Goal: Information Seeking & Learning: Check status

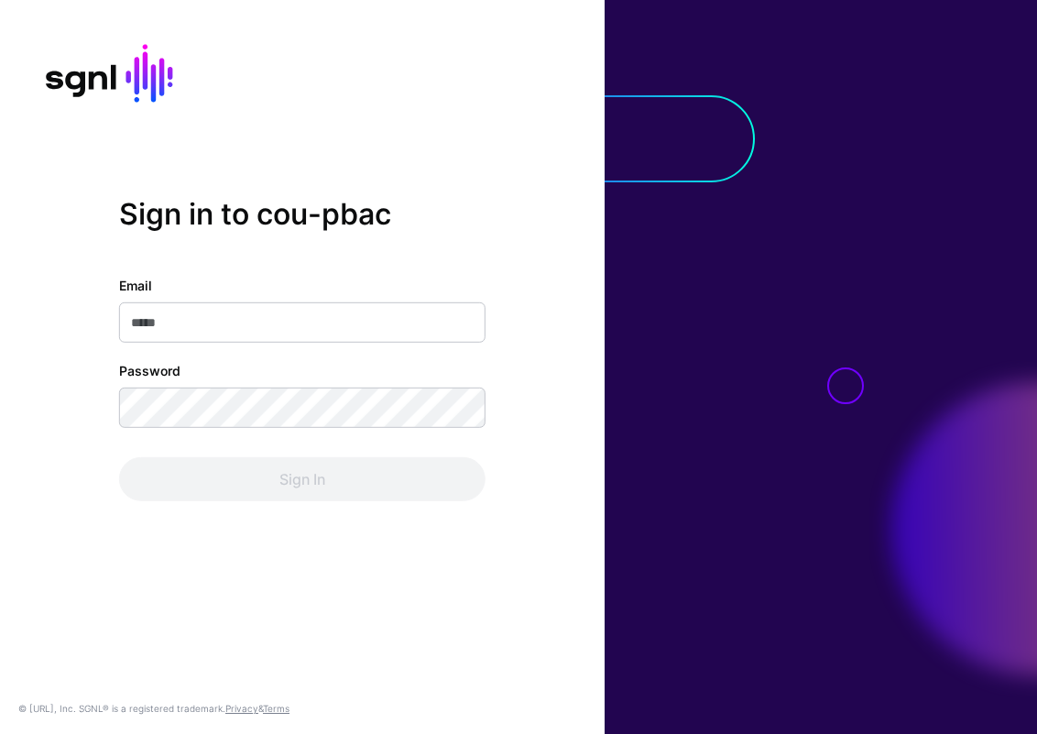
click at [0, 733] on com-1password-button at bounding box center [0, 734] width 0 height 0
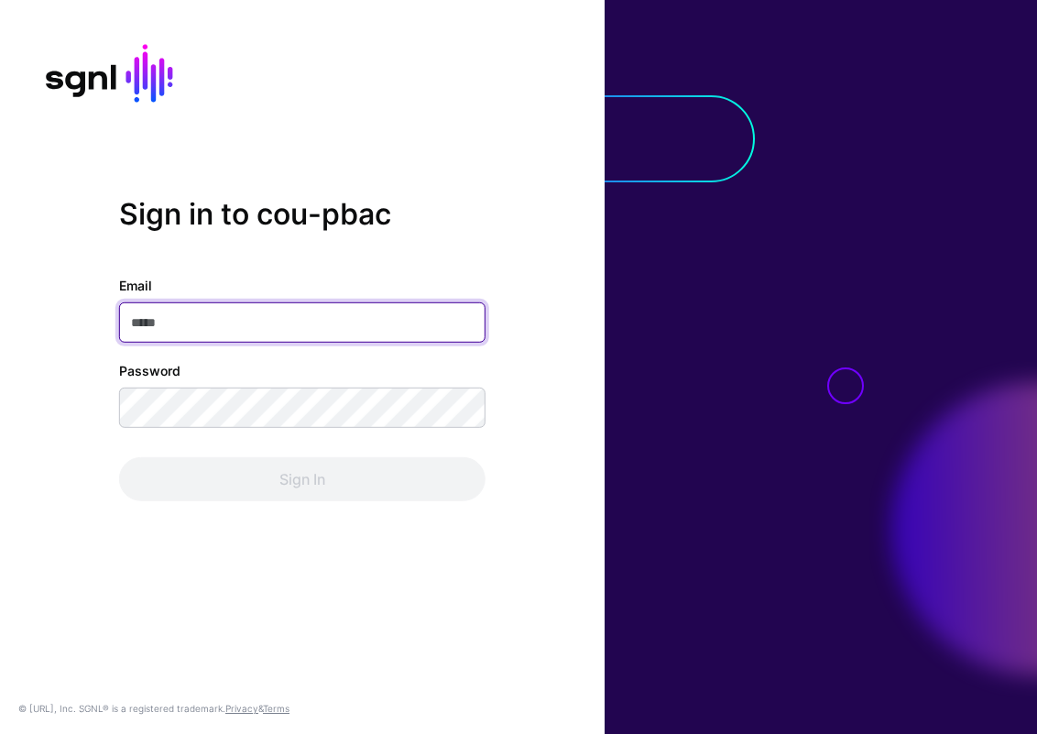
type input "**********"
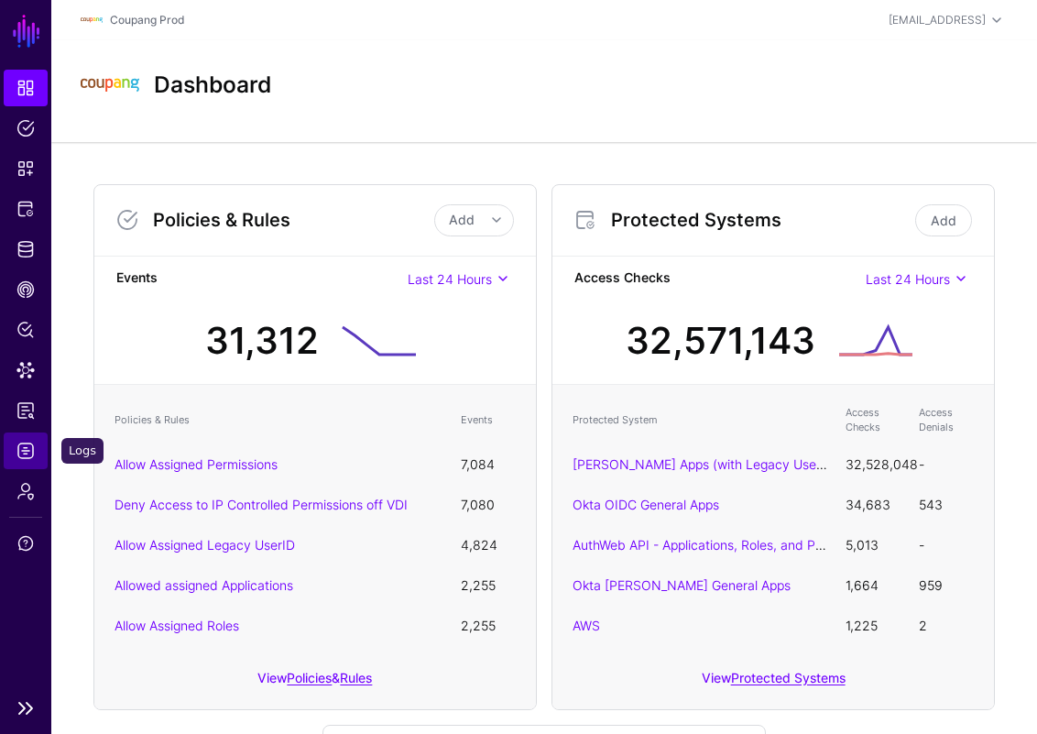
click at [39, 457] on link "Logs" at bounding box center [26, 450] width 44 height 37
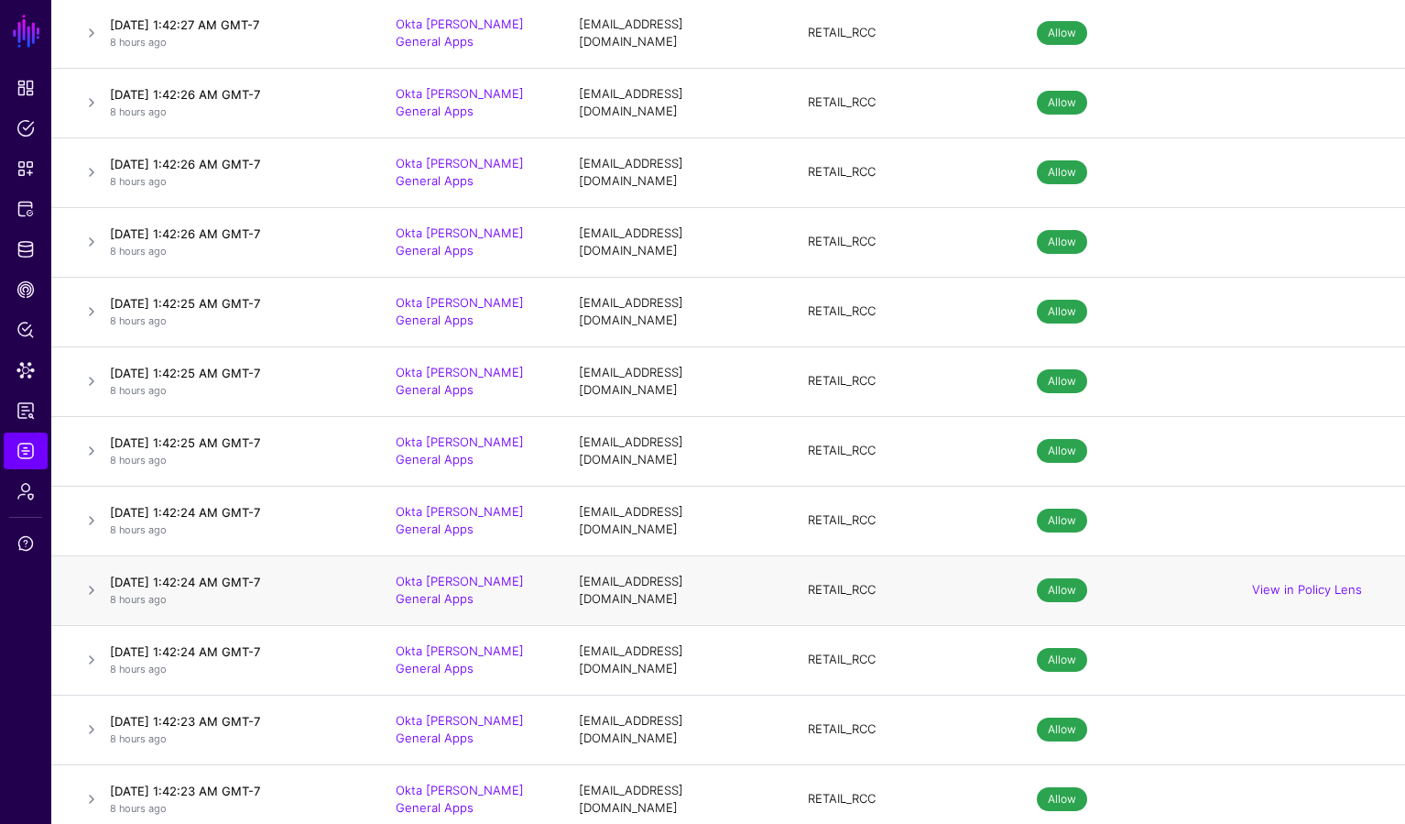
scroll to position [11745, 0]
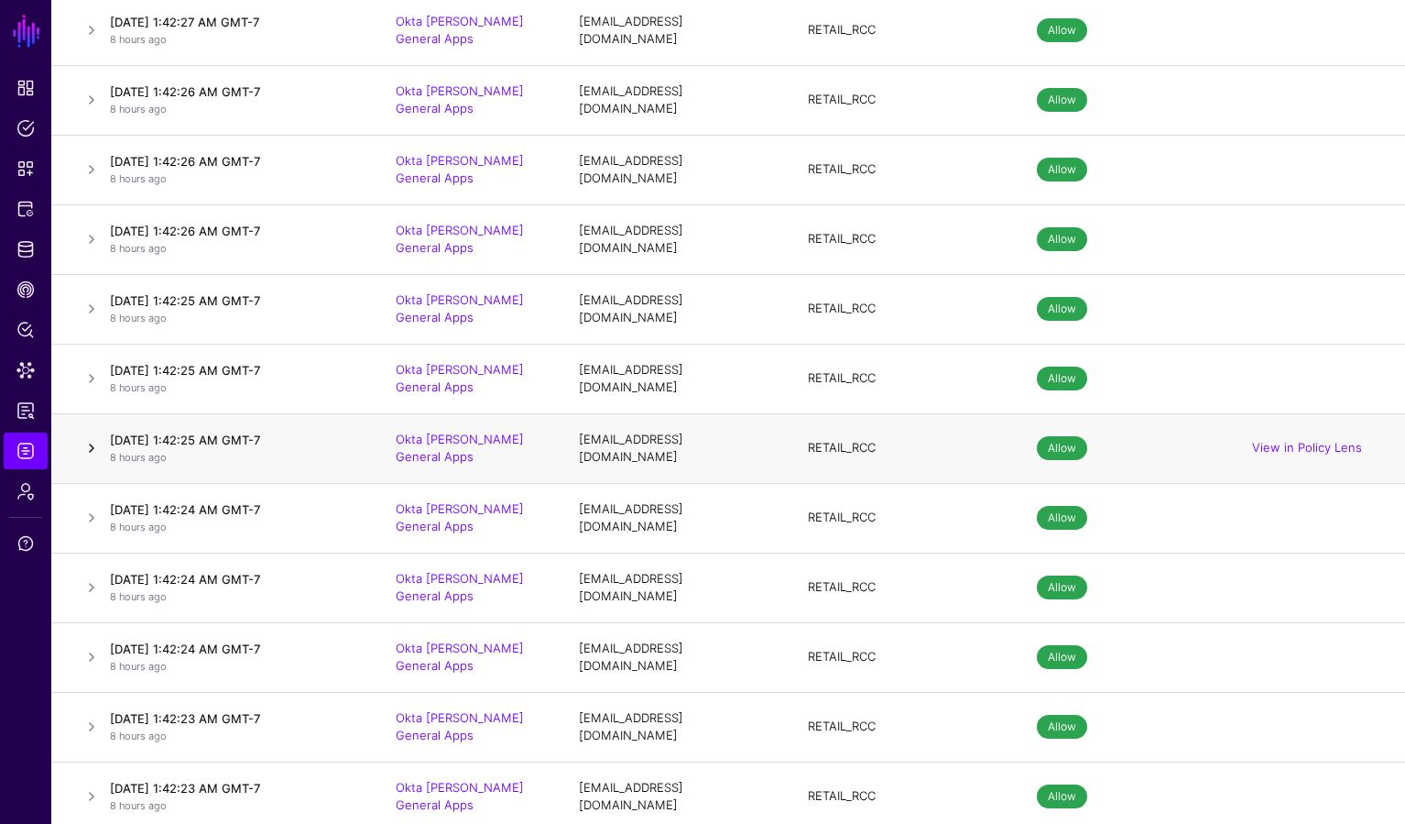
click at [89, 437] on link at bounding box center [92, 448] width 22 height 22
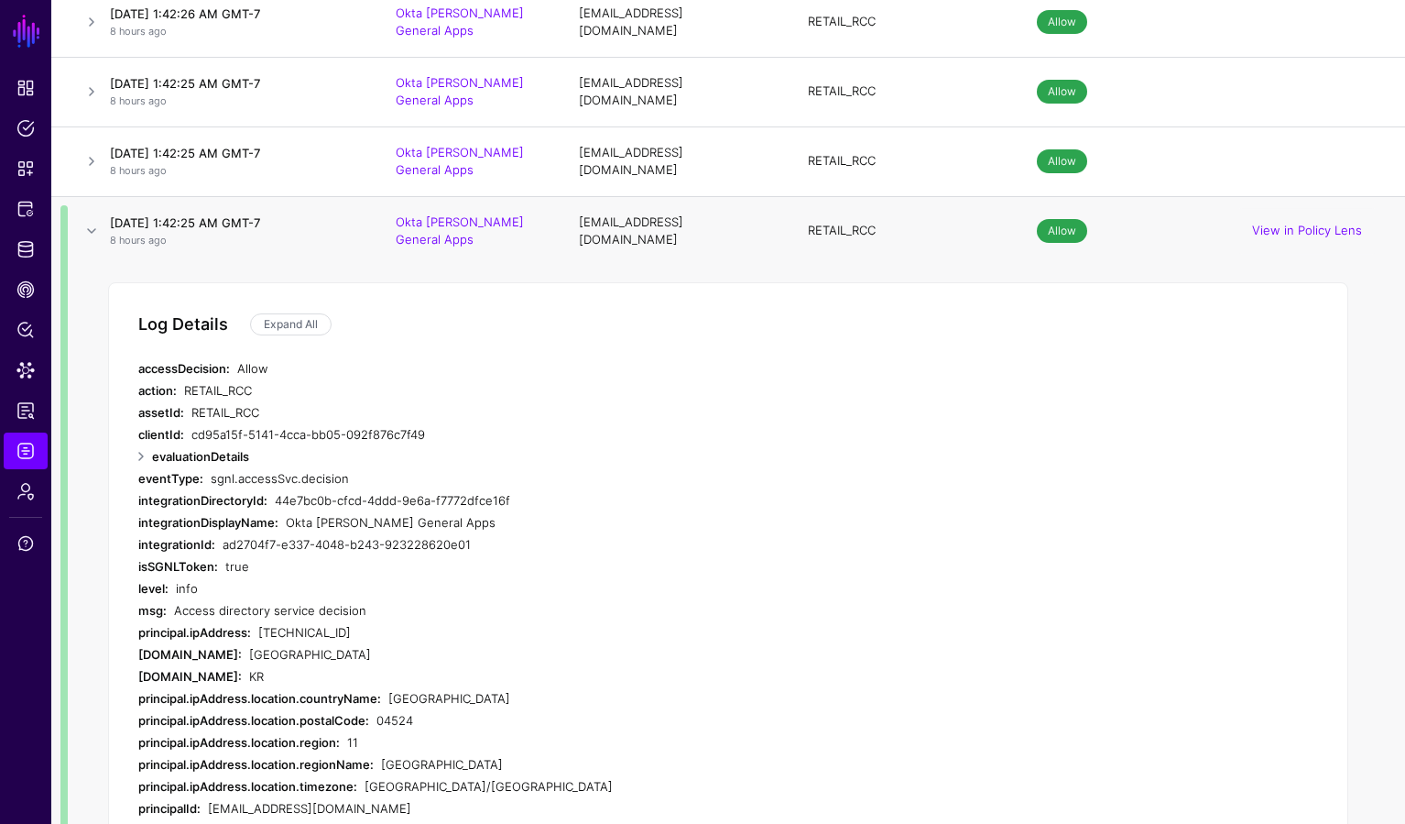
scroll to position [11964, 0]
click at [143, 443] on link at bounding box center [141, 454] width 22 height 22
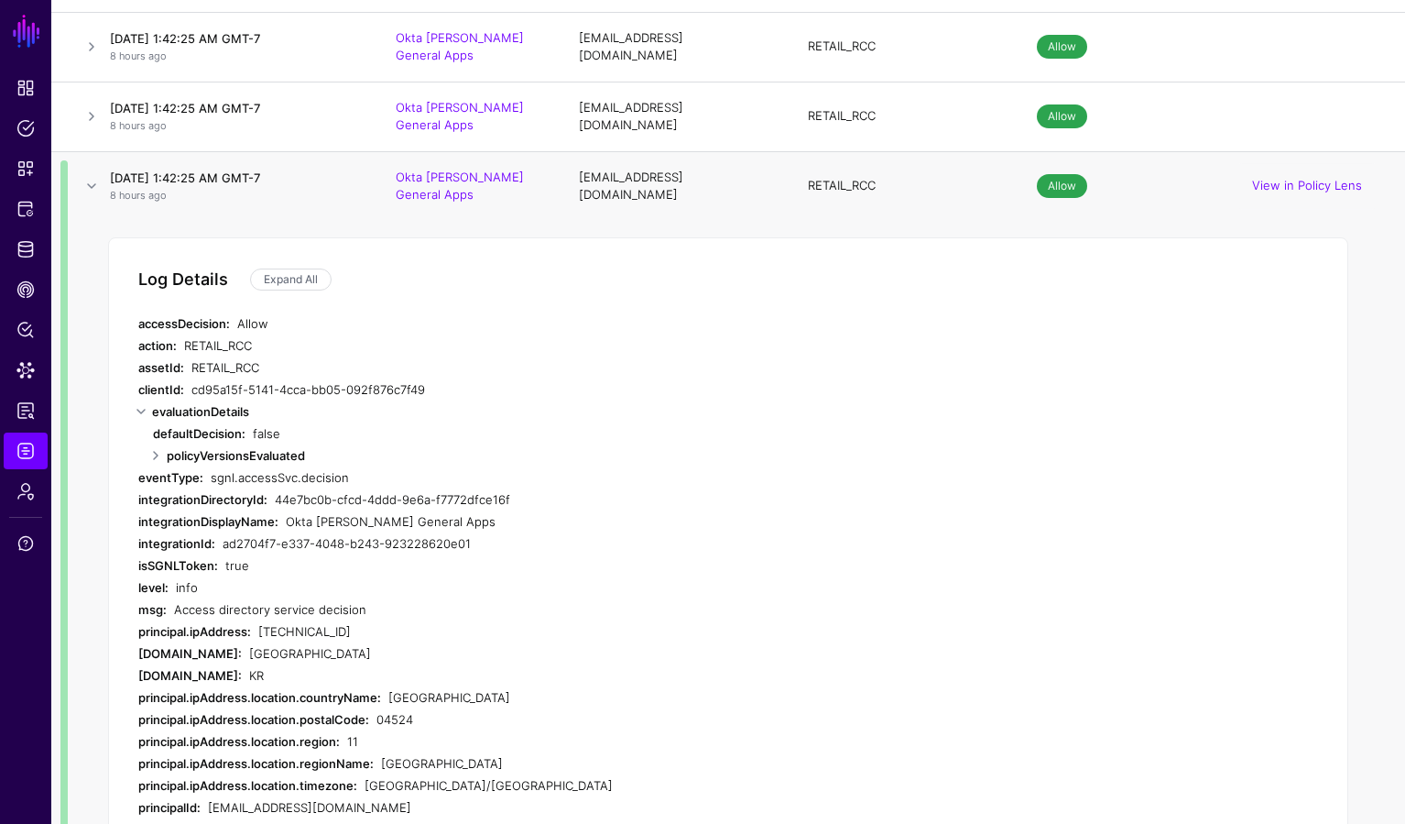
scroll to position [11869, 0]
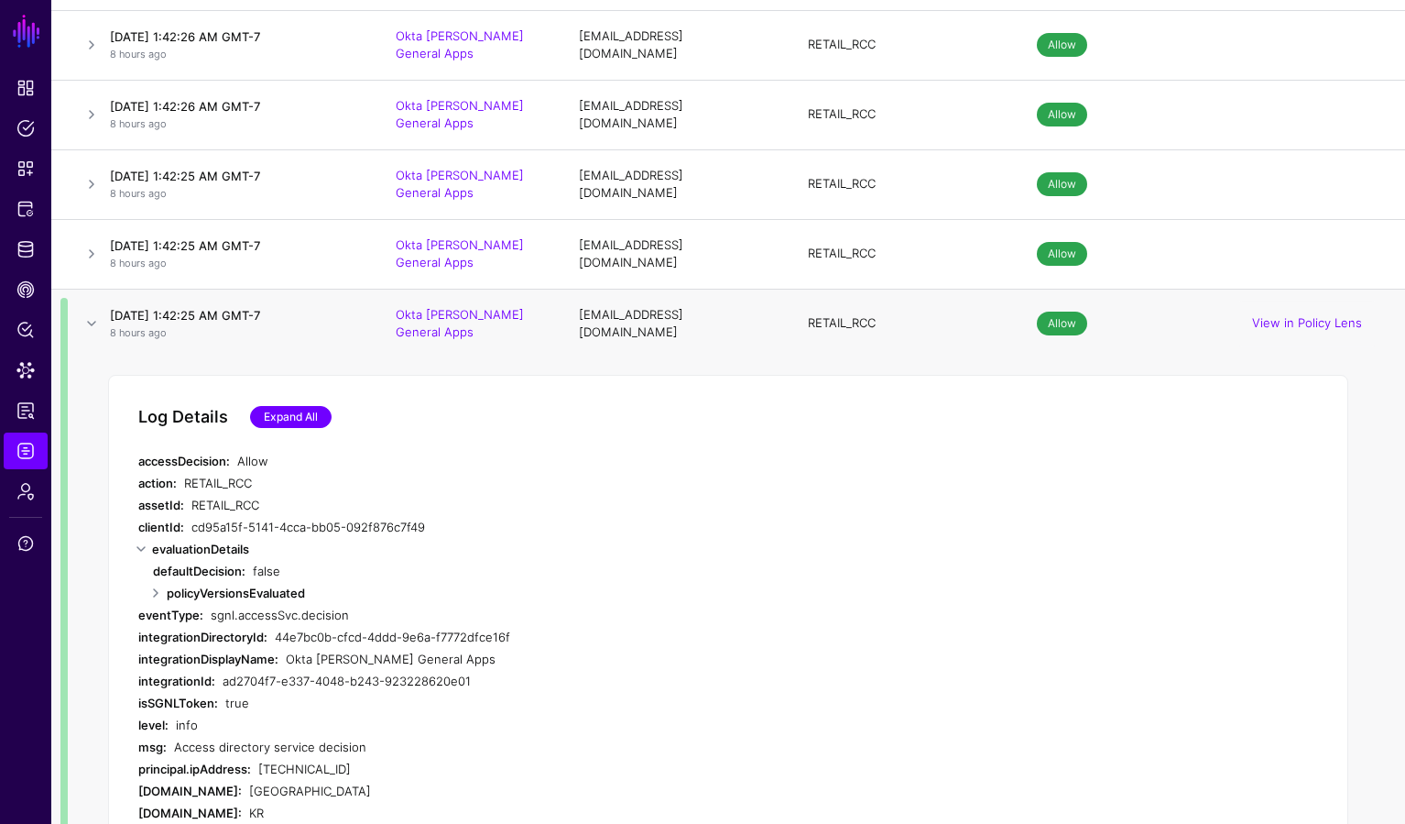
click at [289, 406] on link "Expand All" at bounding box center [291, 417] width 82 height 22
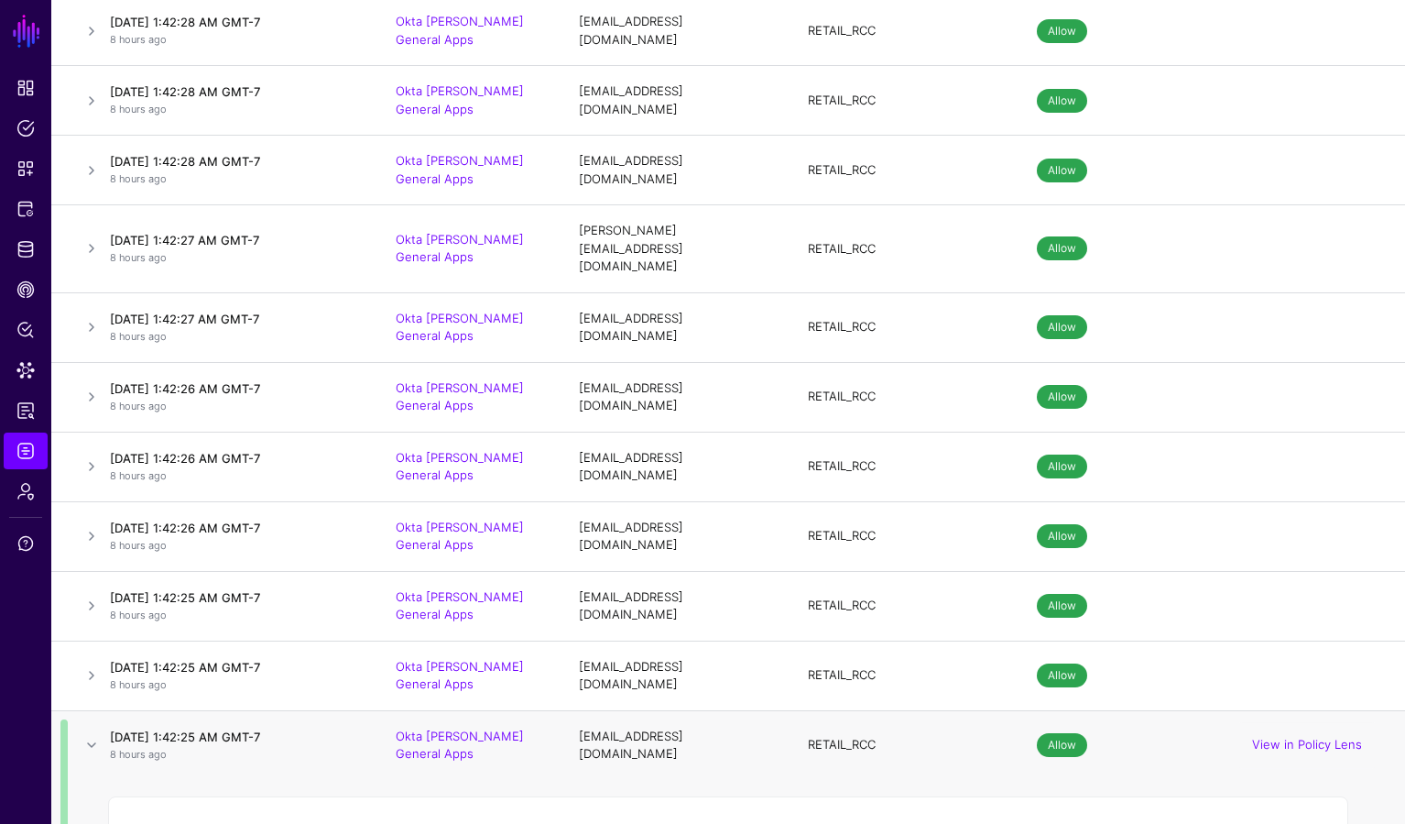
scroll to position [11445, 0]
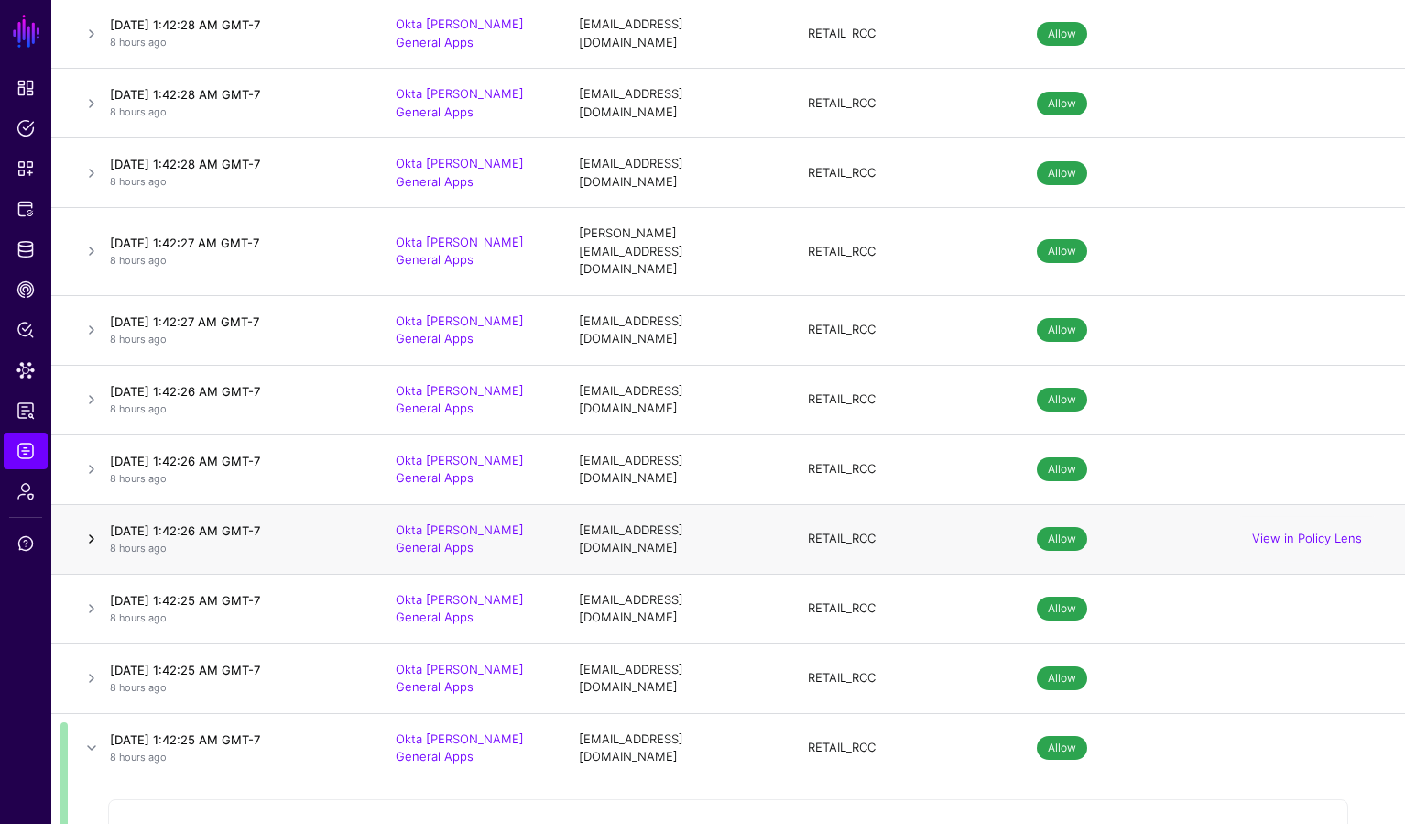
click at [88, 528] on link at bounding box center [92, 539] width 22 height 22
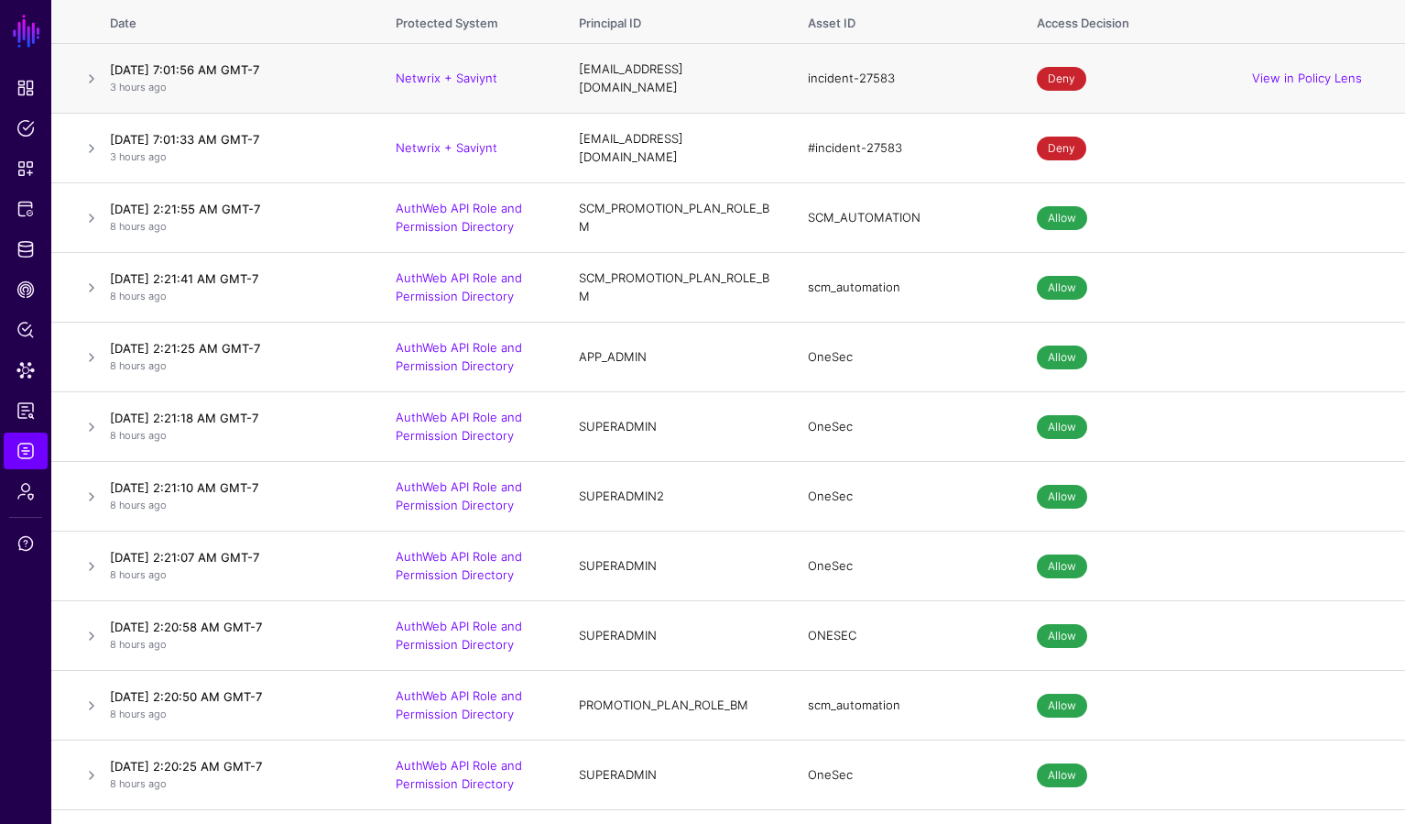
scroll to position [0, 0]
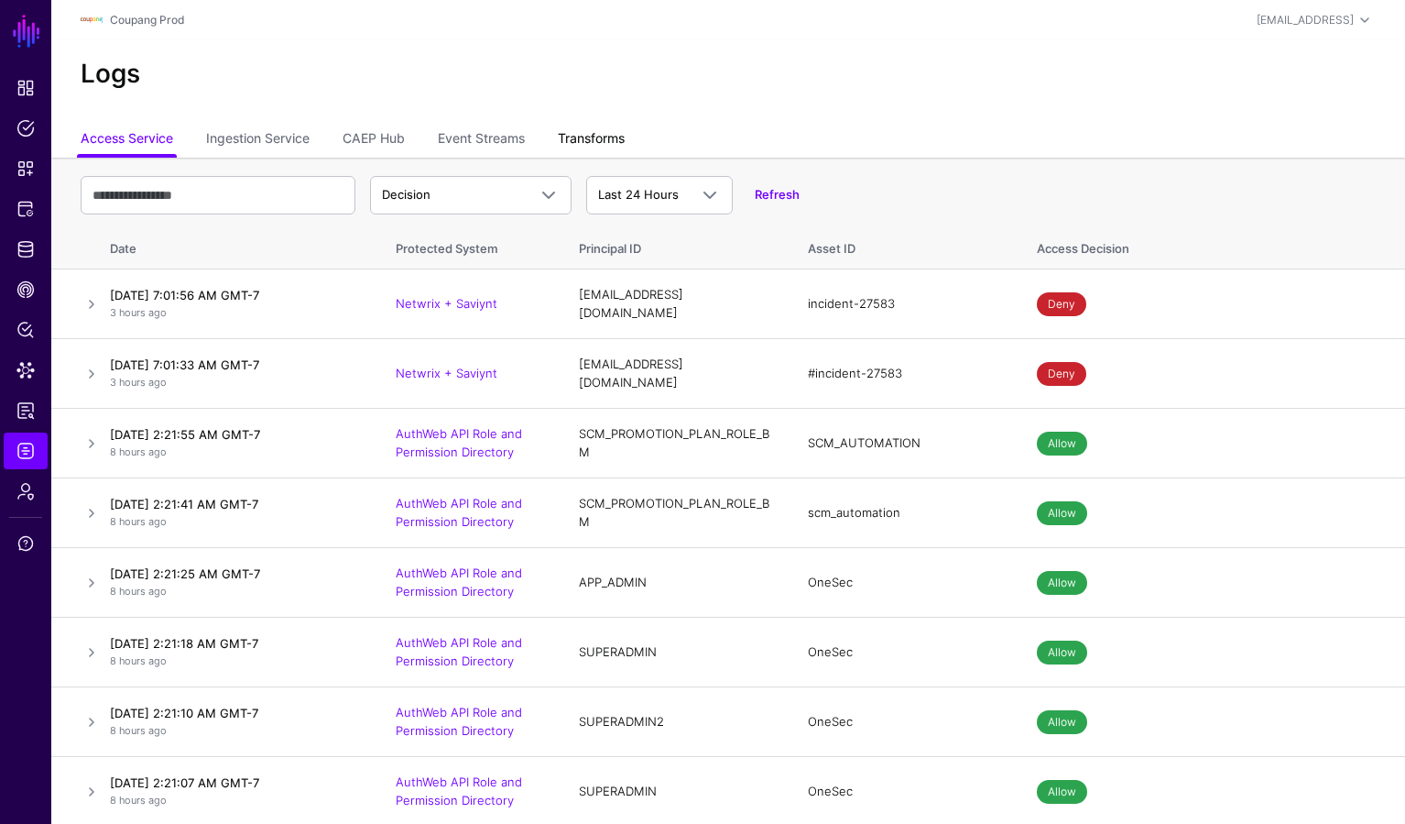
click at [606, 138] on link "Transforms" at bounding box center [591, 140] width 67 height 35
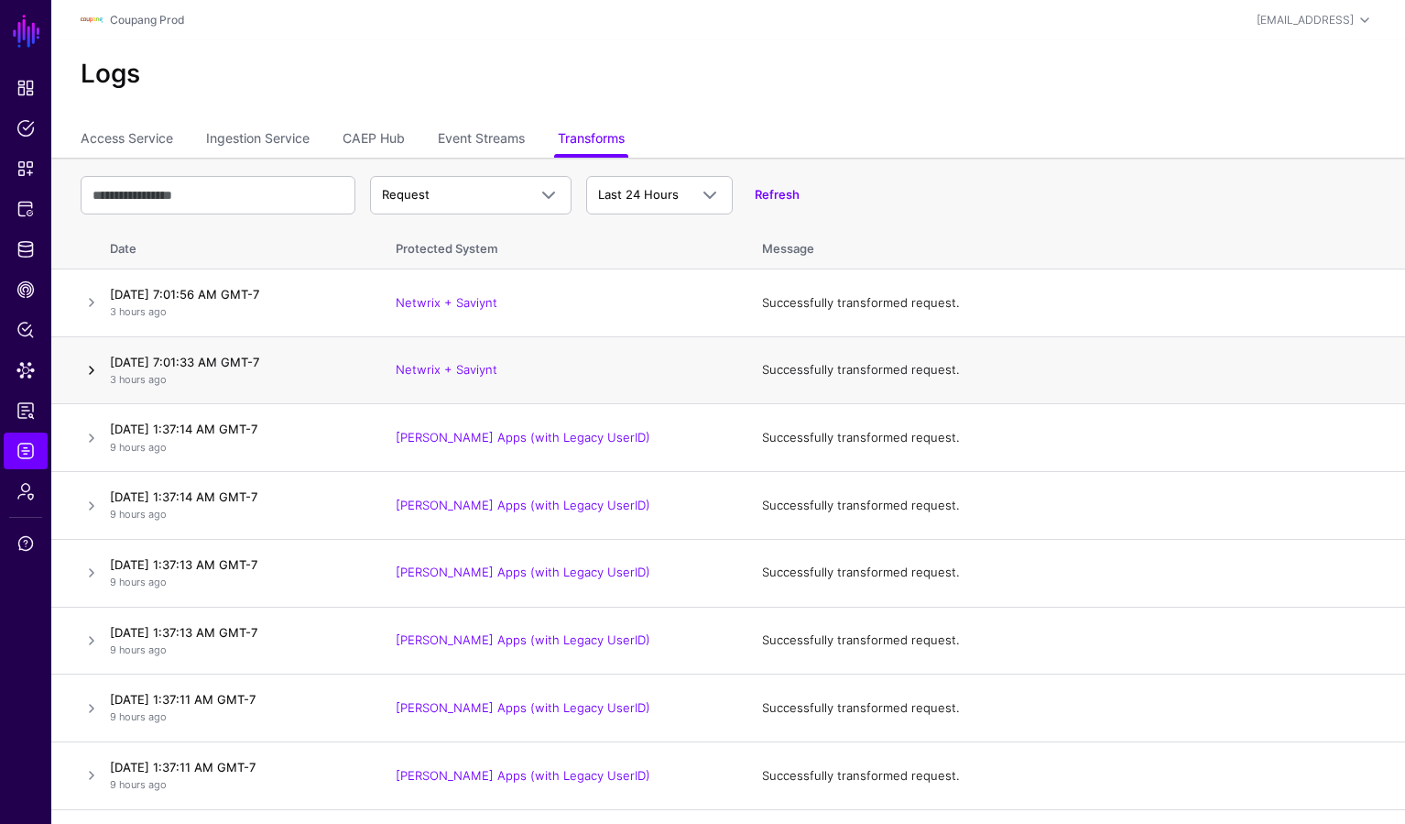
click at [94, 375] on link at bounding box center [92, 370] width 22 height 22
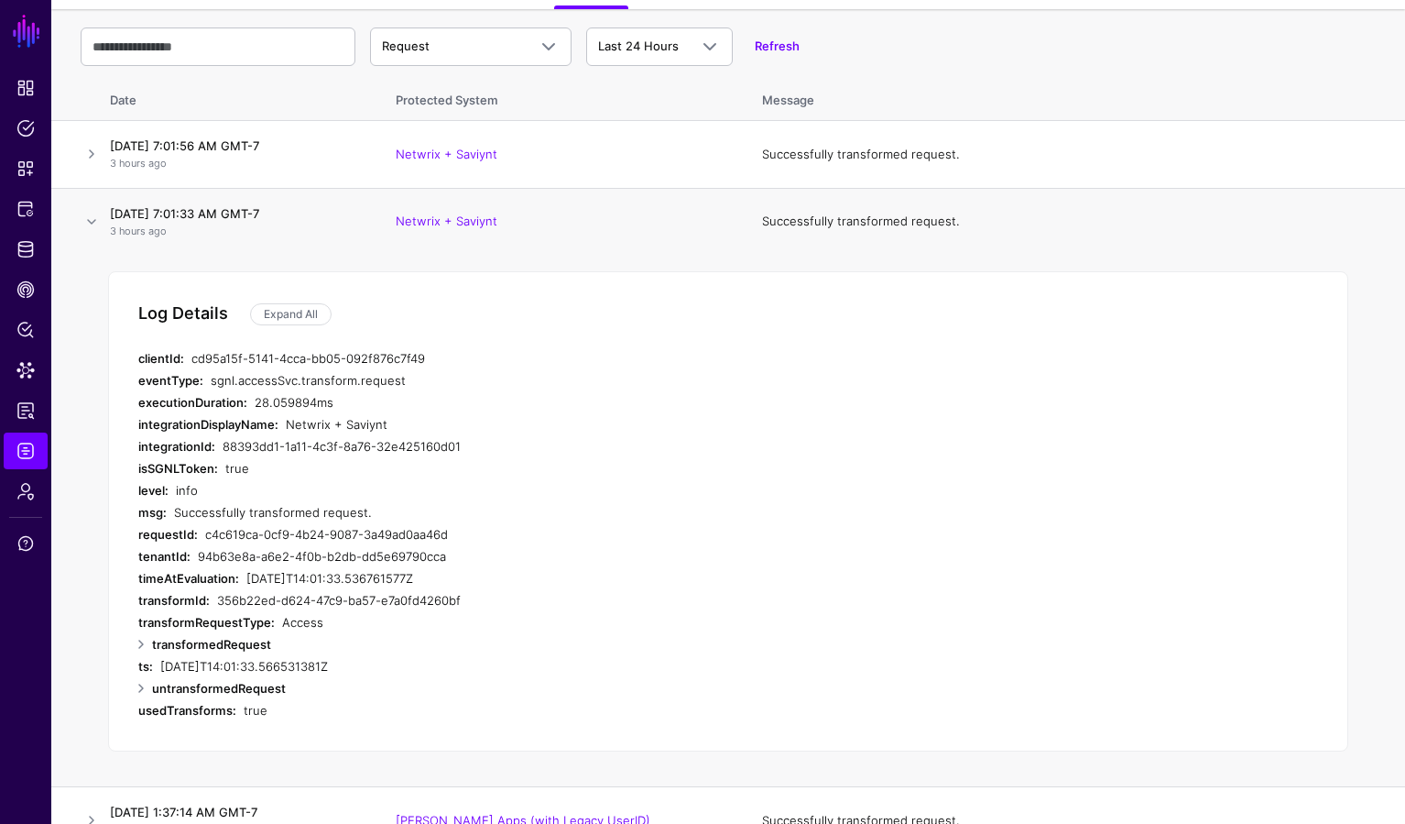
scroll to position [149, 0]
drag, startPoint x: 340, startPoint y: 399, endPoint x: 256, endPoint y: 405, distance: 84.5
click at [256, 405] on div "28.059894ms" at bounding box center [563, 401] width 616 height 22
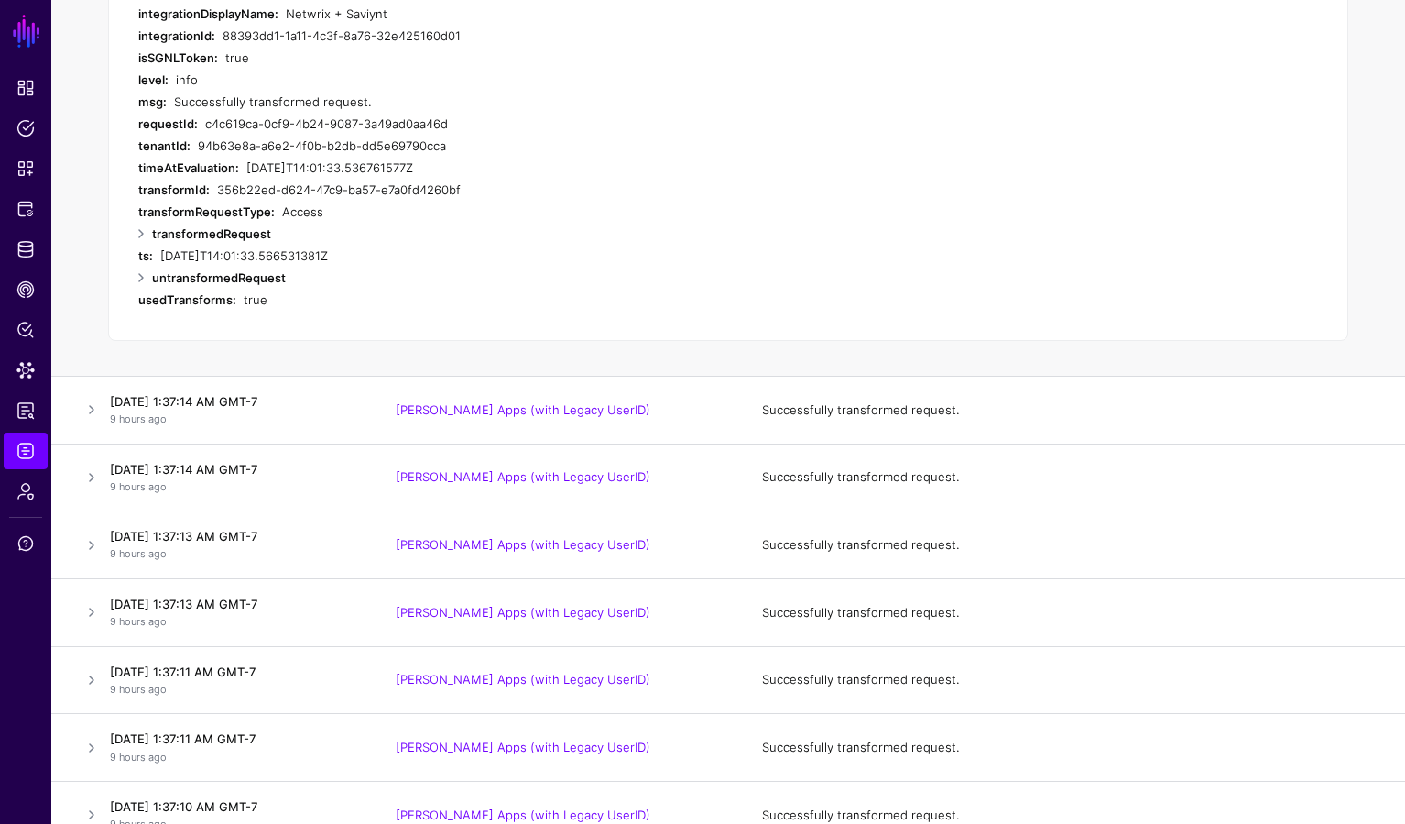
scroll to position [0, 0]
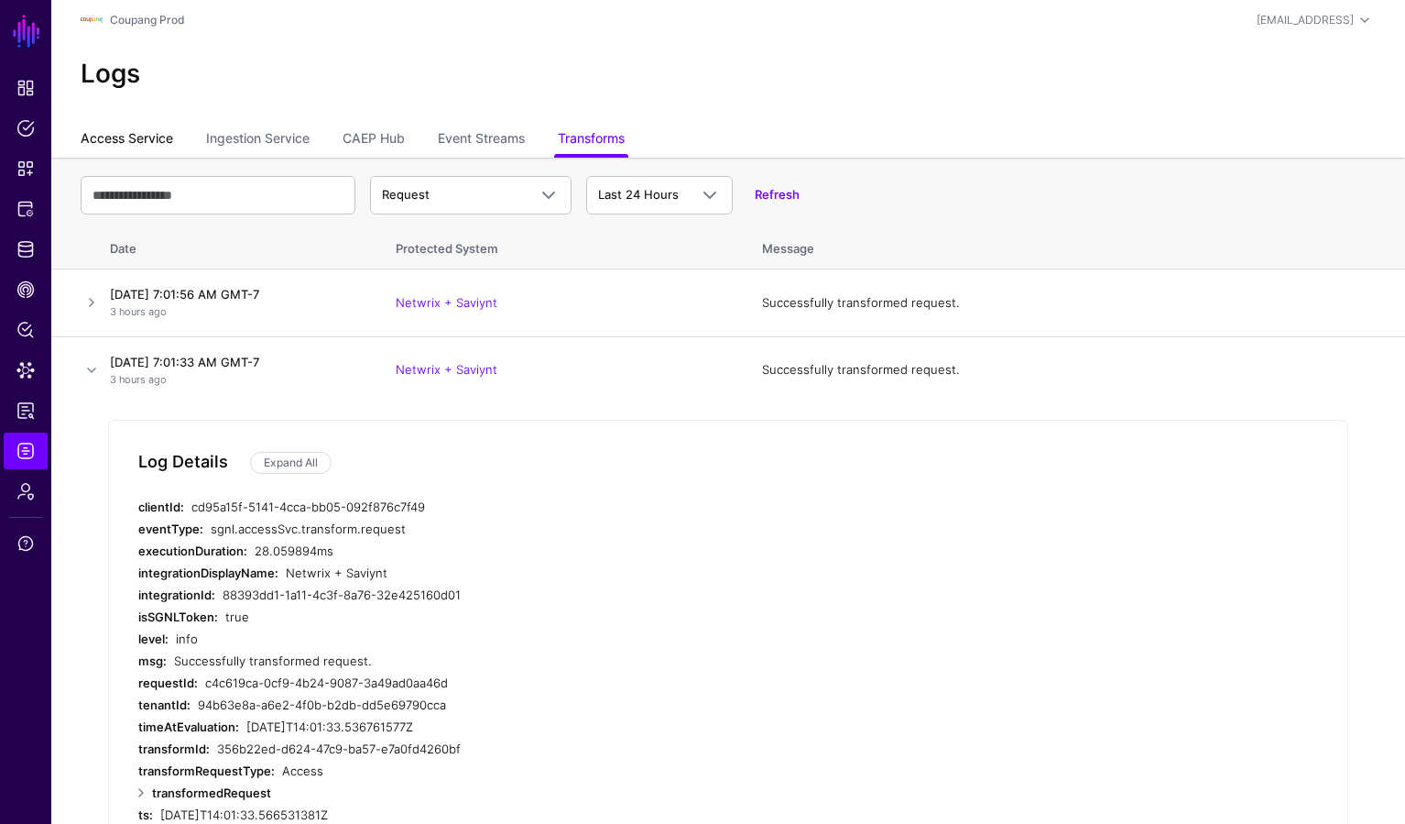
click at [124, 141] on link "Access Service" at bounding box center [127, 140] width 93 height 35
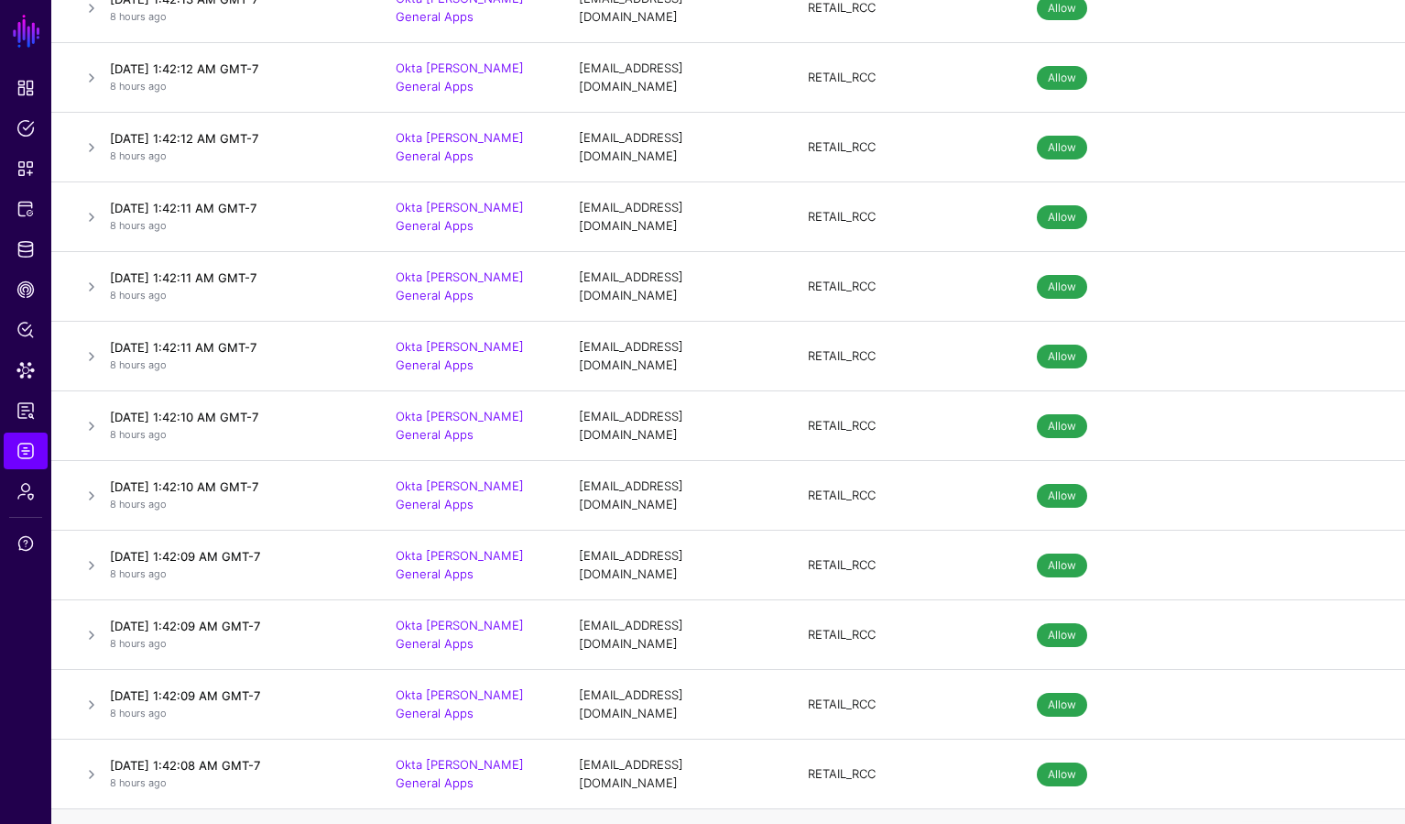
scroll to position [14533, 0]
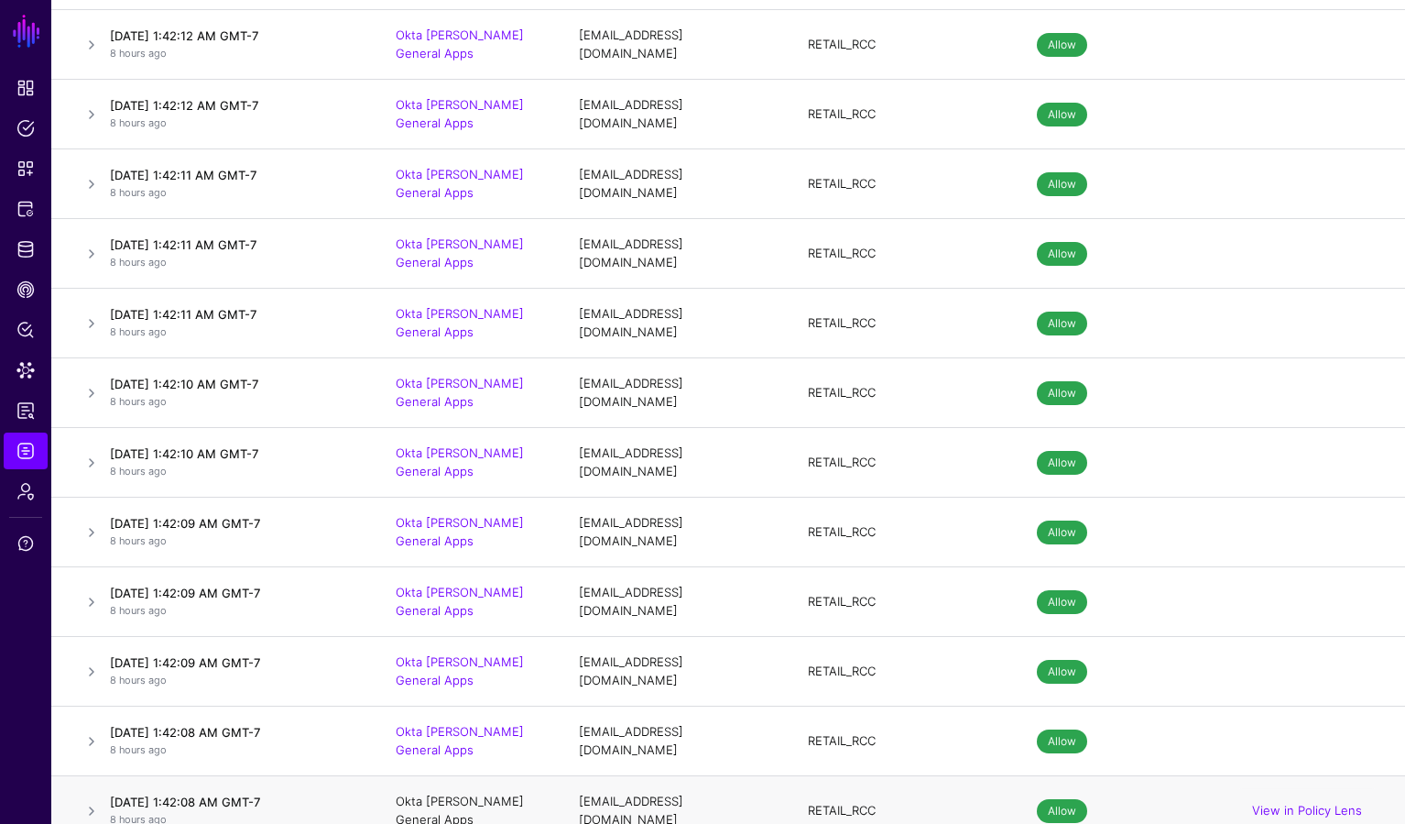
click at [453, 733] on link "Okta [PERSON_NAME] General Apps" at bounding box center [460, 809] width 128 height 33
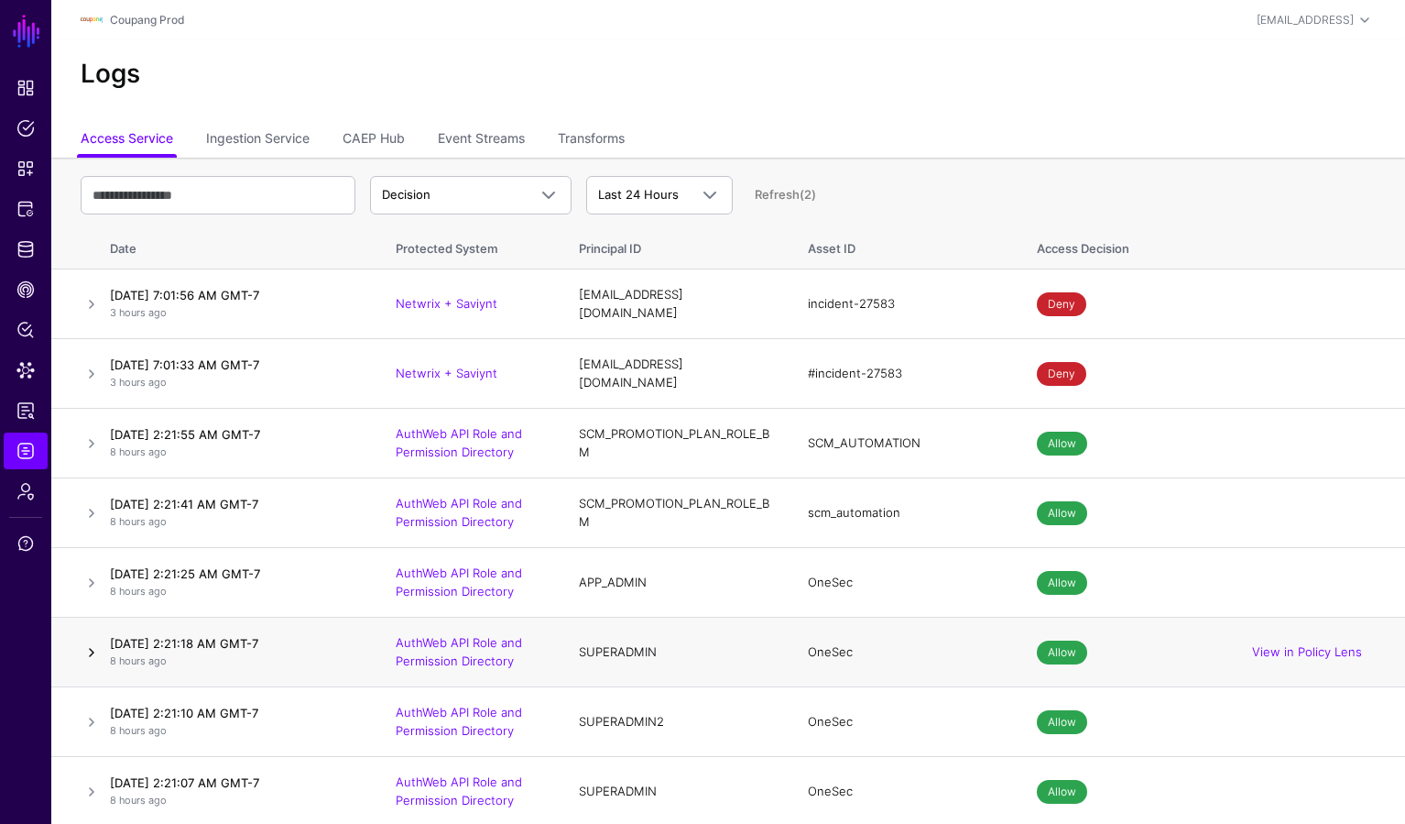
click at [91, 647] on link at bounding box center [92, 652] width 22 height 22
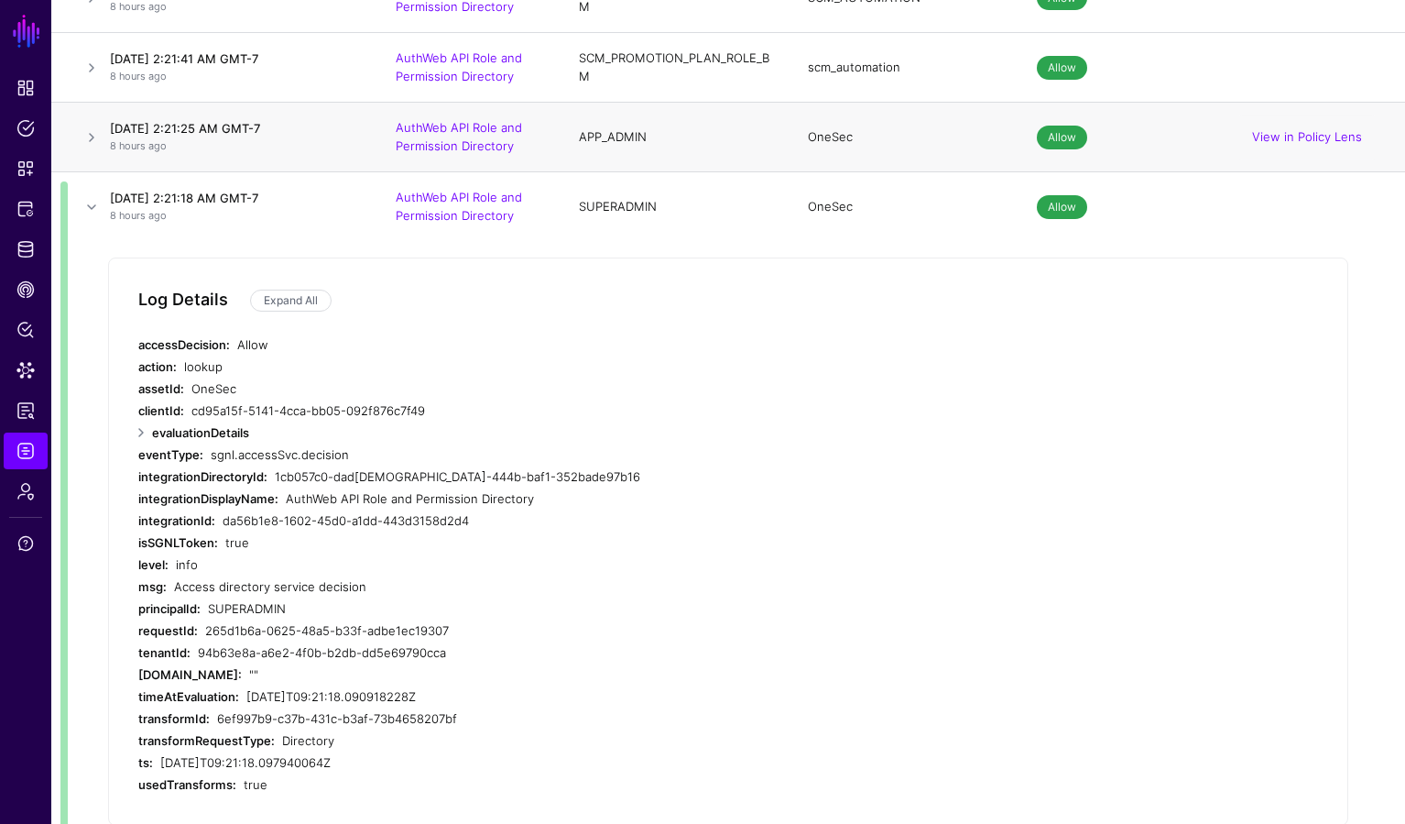
scroll to position [434, 0]
